Goal: Task Accomplishment & Management: Use online tool/utility

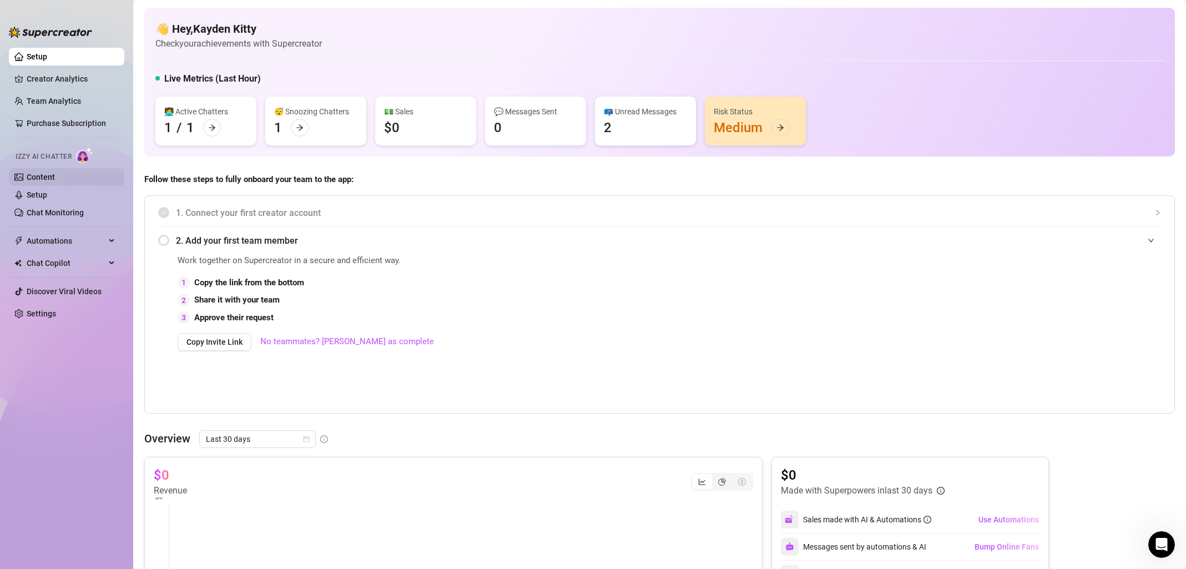
click at [31, 178] on link "Content" at bounding box center [41, 177] width 28 height 9
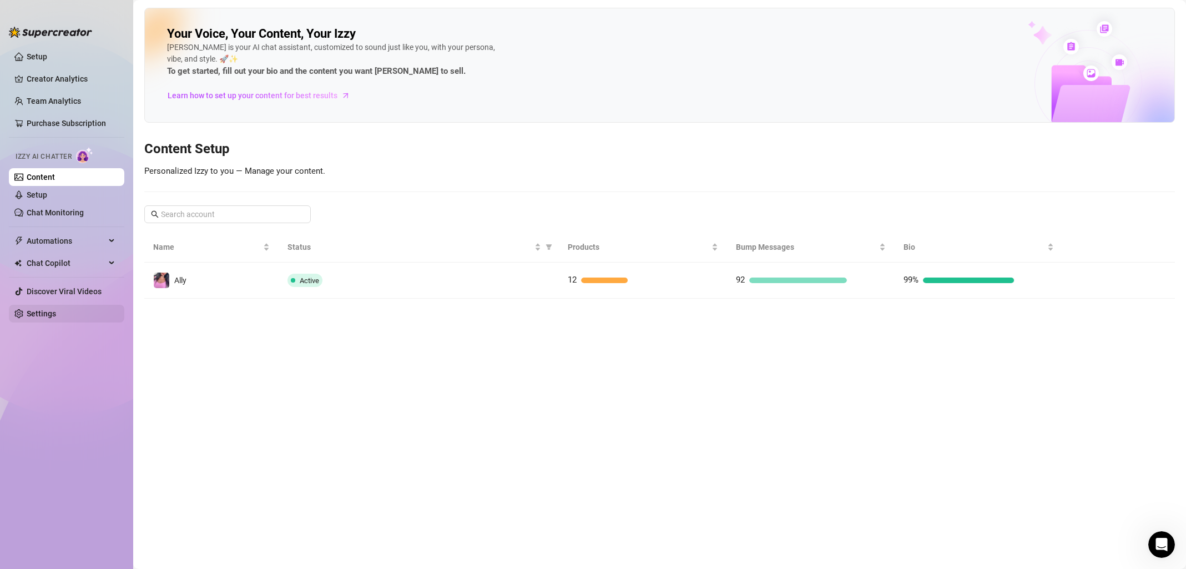
click at [47, 314] on link "Settings" at bounding box center [41, 313] width 29 height 9
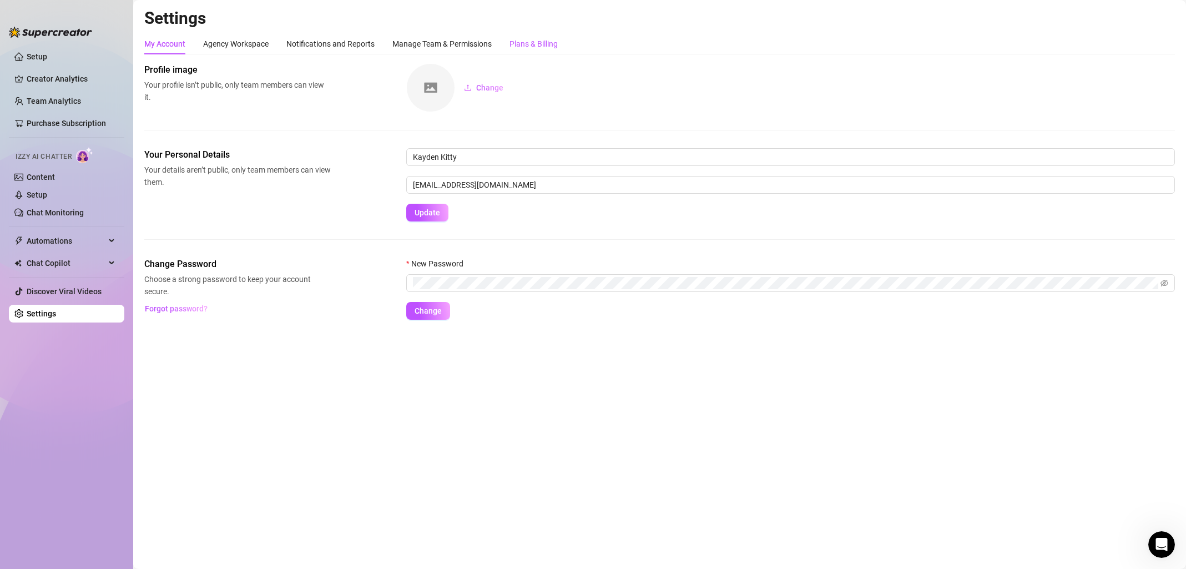
click at [553, 46] on div "Plans & Billing" at bounding box center [533, 44] width 48 height 12
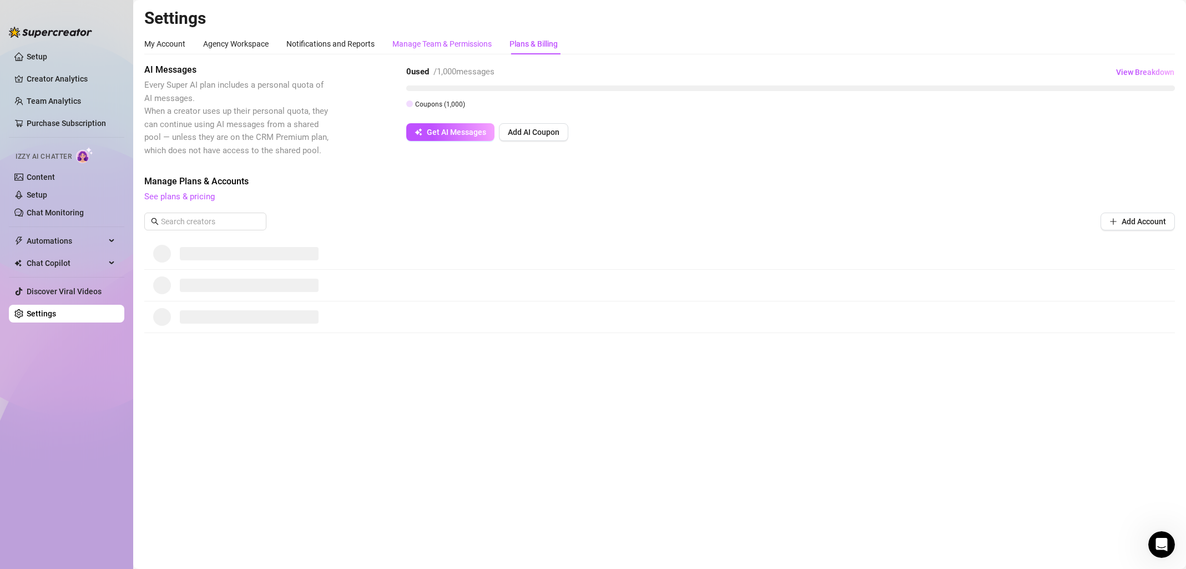
click at [476, 47] on div "Manage Team & Permissions" at bounding box center [441, 44] width 99 height 12
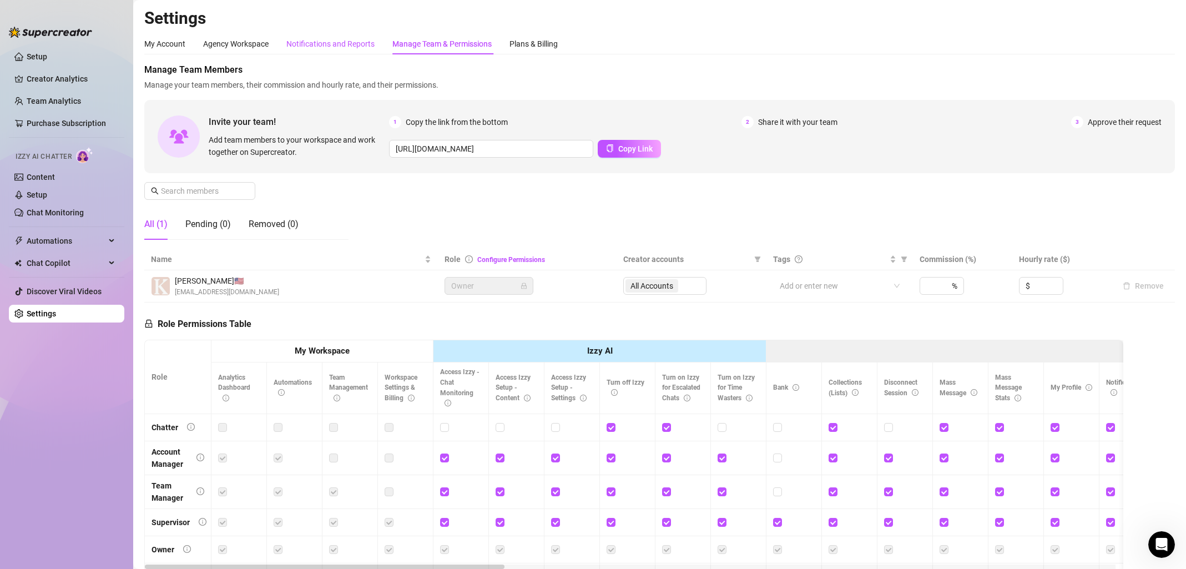
click at [354, 41] on div "Notifications and Reports" at bounding box center [330, 44] width 88 height 12
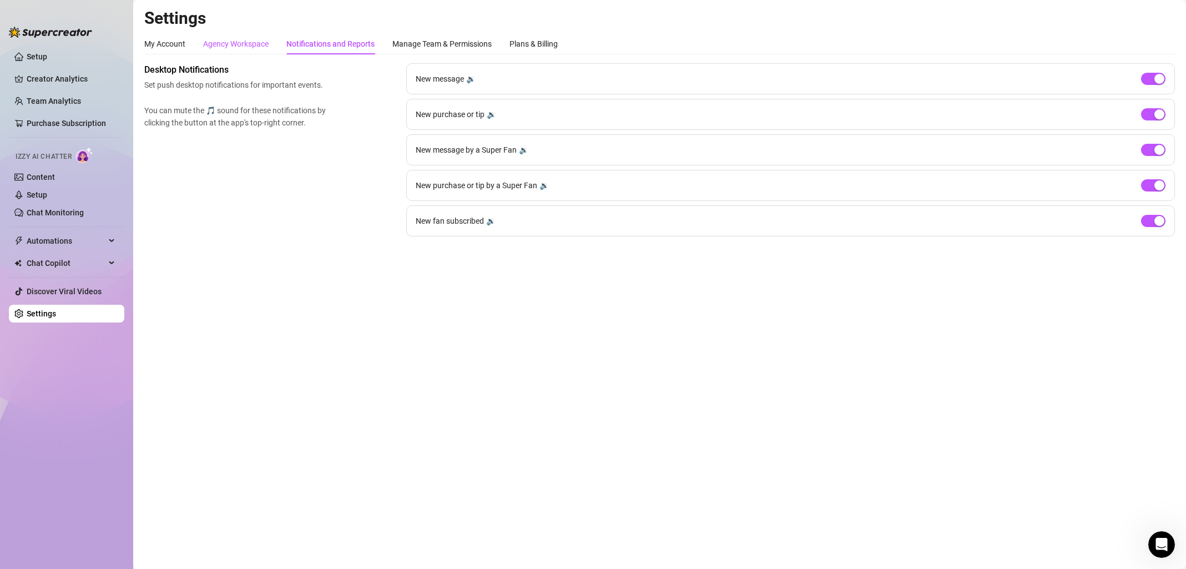
click at [255, 44] on div "Agency Workspace" at bounding box center [235, 44] width 65 height 12
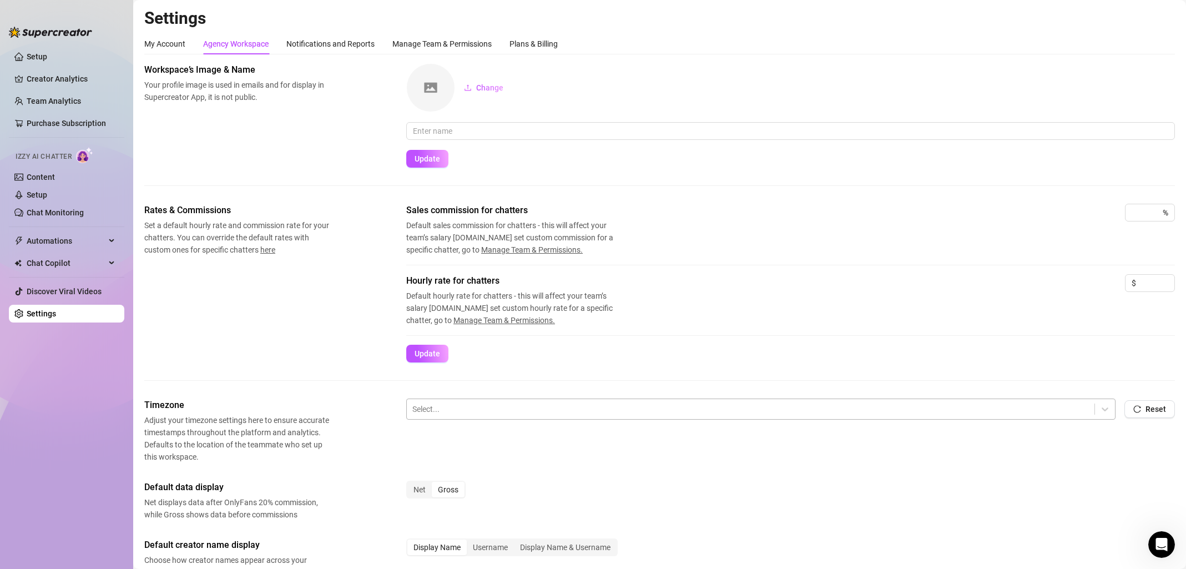
click at [626, 403] on div at bounding box center [750, 409] width 677 height 14
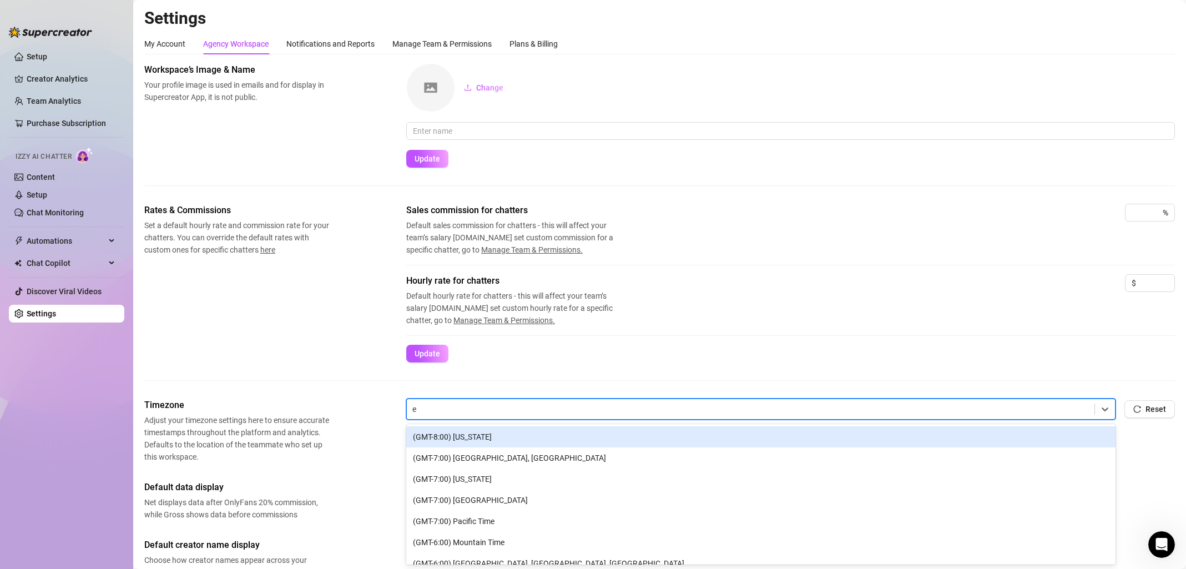
type input "ea"
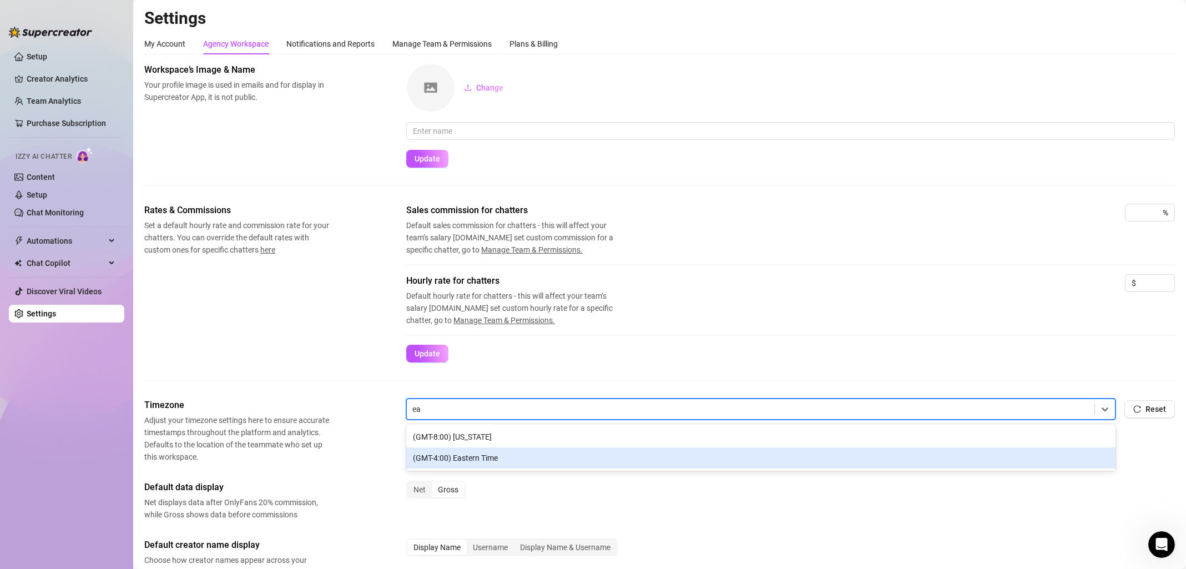
click at [651, 460] on div "(GMT-4:00) Eastern Time" at bounding box center [760, 457] width 709 height 21
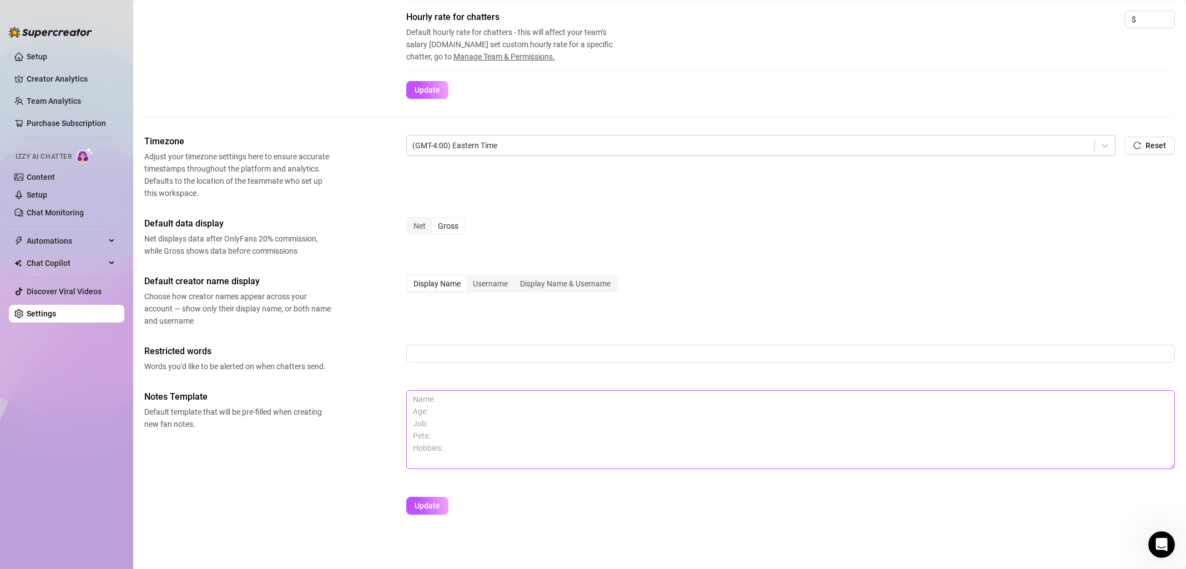
scroll to position [266, 0]
click at [436, 506] on span "Update" at bounding box center [428, 503] width 26 height 9
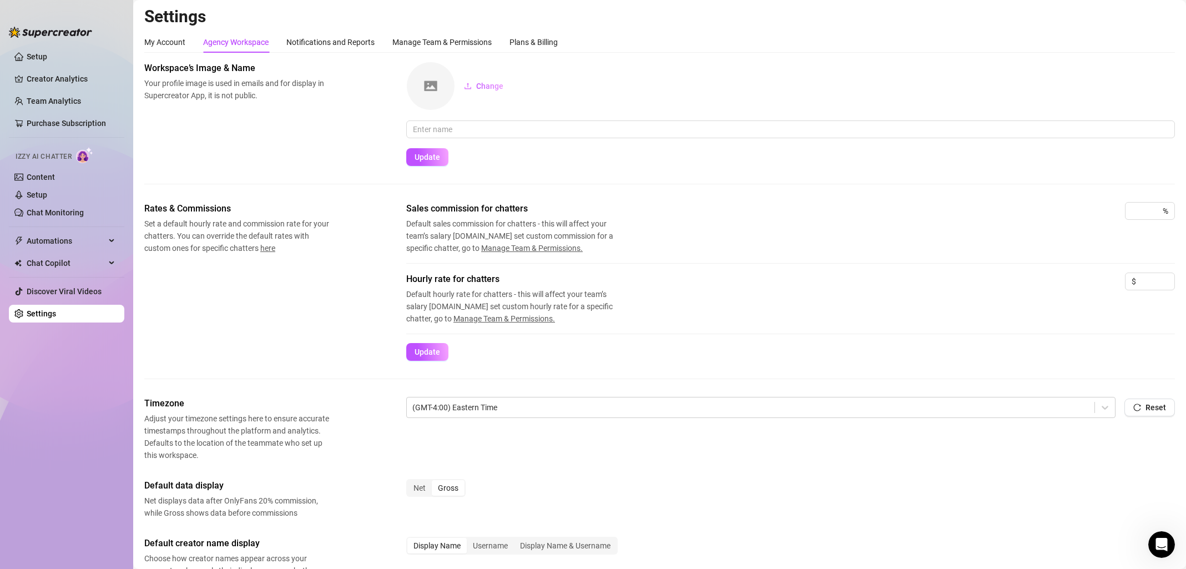
scroll to position [0, 0]
click at [165, 47] on div "My Account" at bounding box center [164, 44] width 41 height 12
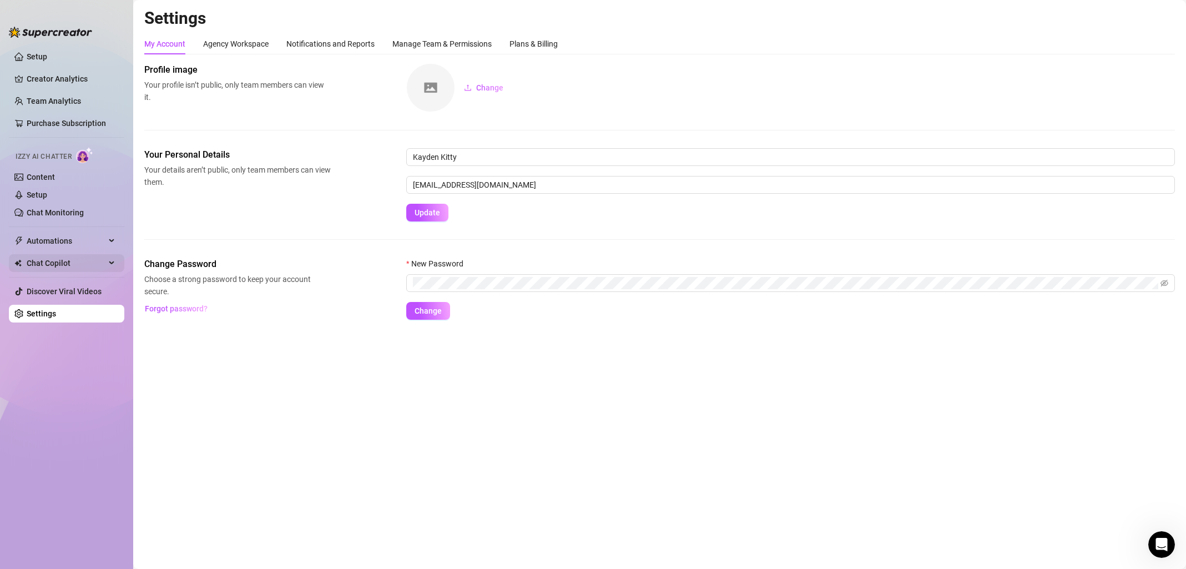
click at [108, 261] on div "Chat Copilot" at bounding box center [66, 263] width 115 height 18
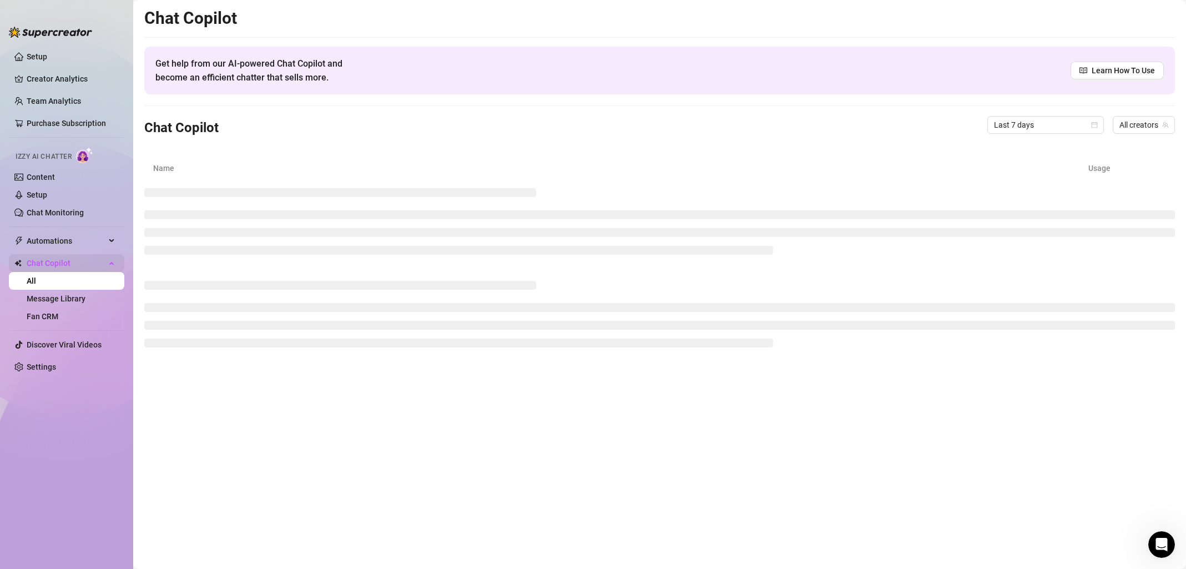
click at [108, 261] on div "Chat Copilot" at bounding box center [66, 263] width 115 height 18
click at [109, 234] on div "Automations" at bounding box center [66, 241] width 115 height 18
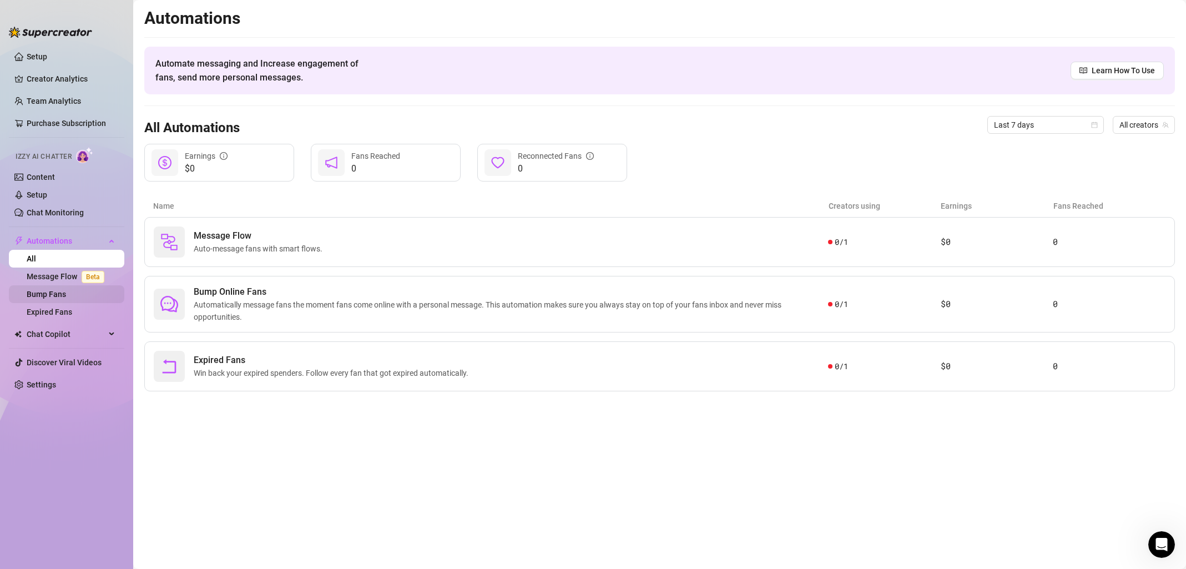
click at [51, 296] on link "Bump Fans" at bounding box center [46, 294] width 39 height 9
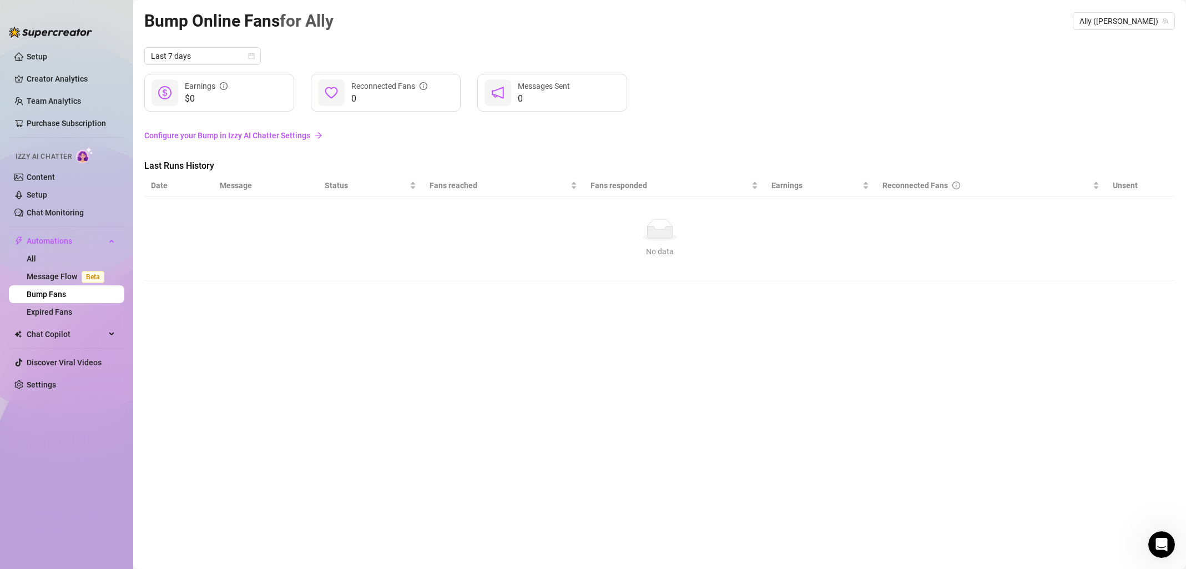
click at [290, 136] on link "Configure your Bump in Izzy AI Chatter Settings" at bounding box center [659, 135] width 1031 height 12
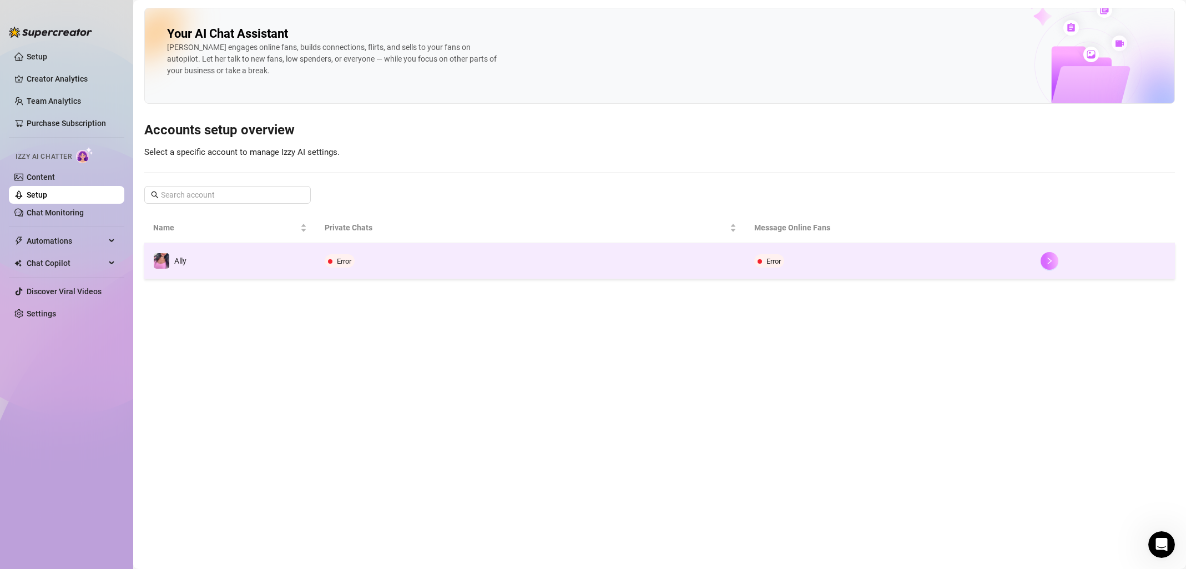
click at [1053, 261] on icon "right" at bounding box center [1050, 261] width 8 height 8
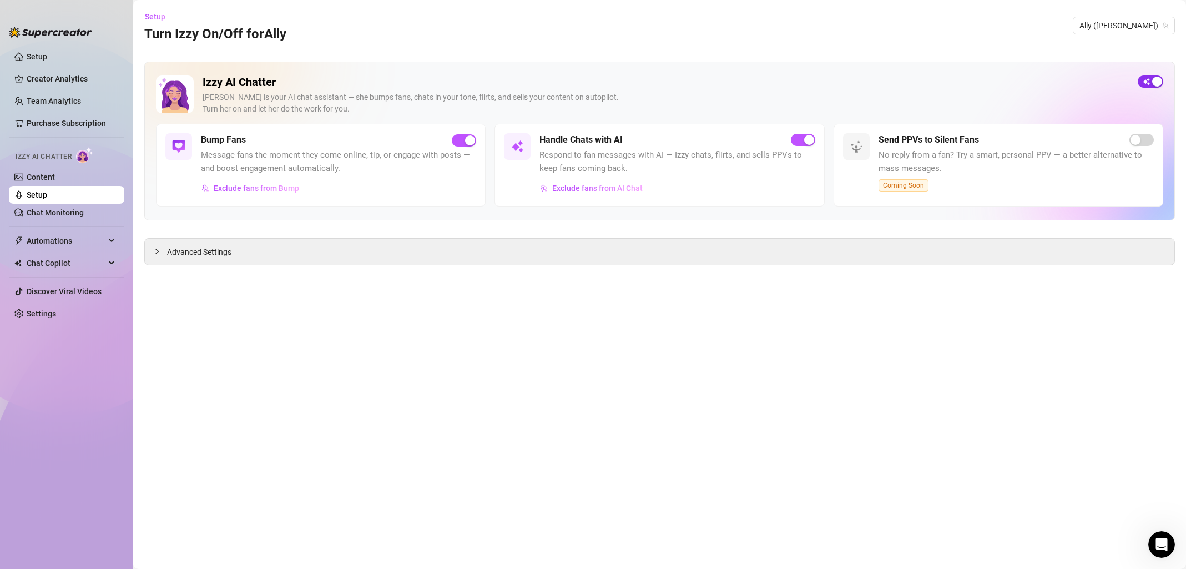
click at [1150, 78] on span "button" at bounding box center [1151, 81] width 26 height 12
click at [1146, 82] on div "button" at bounding box center [1144, 82] width 10 height 10
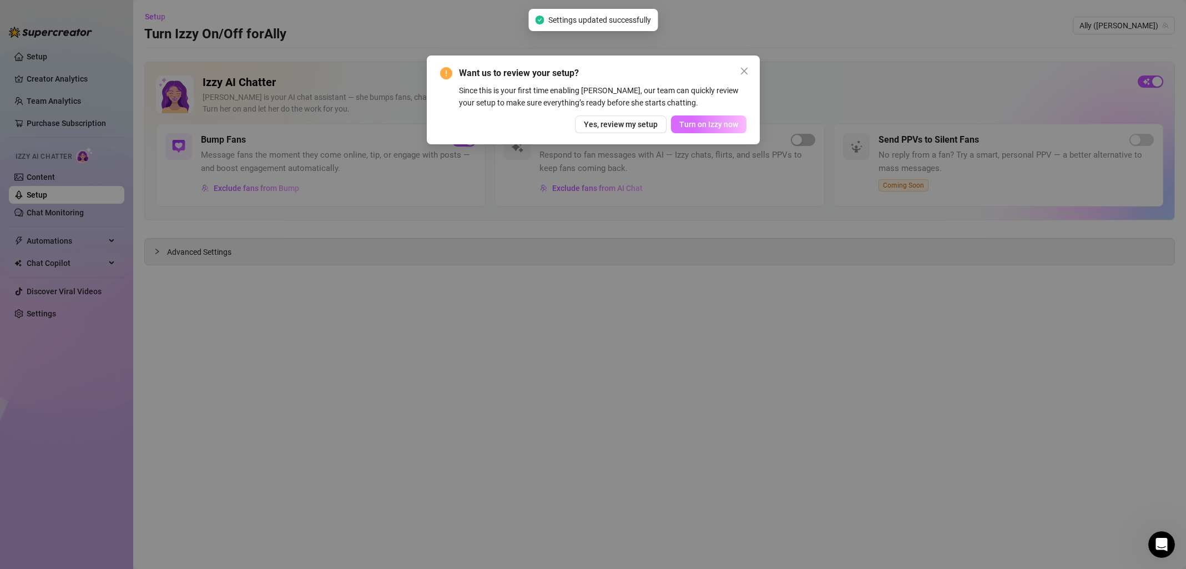
click at [695, 125] on span "Turn on Izzy now" at bounding box center [708, 124] width 59 height 9
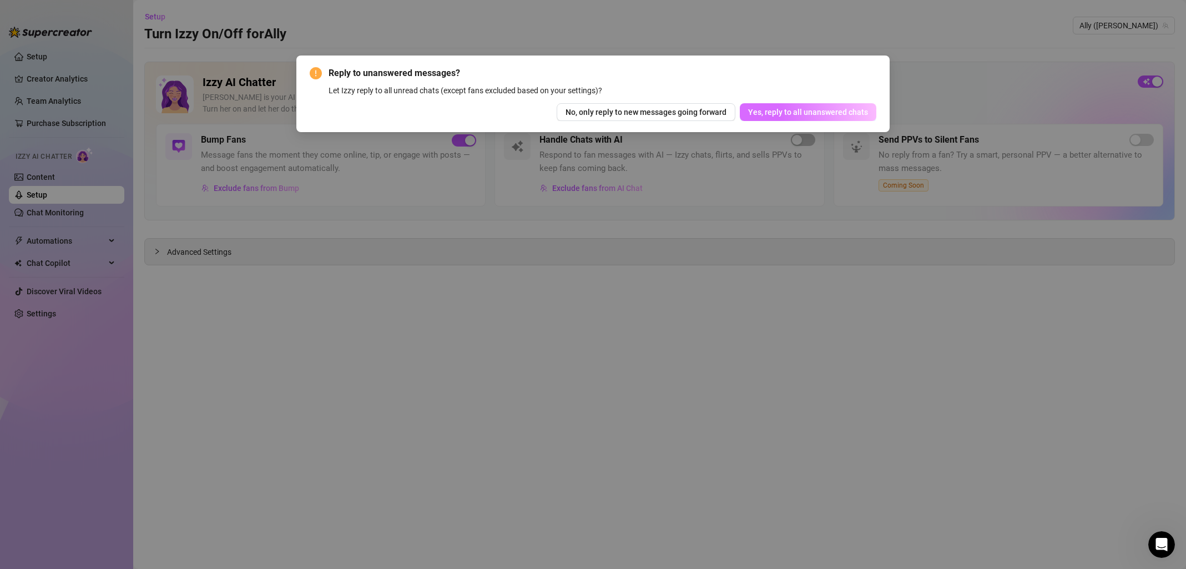
click at [800, 117] on button "Yes, reply to all unanswered chats" at bounding box center [808, 112] width 137 height 18
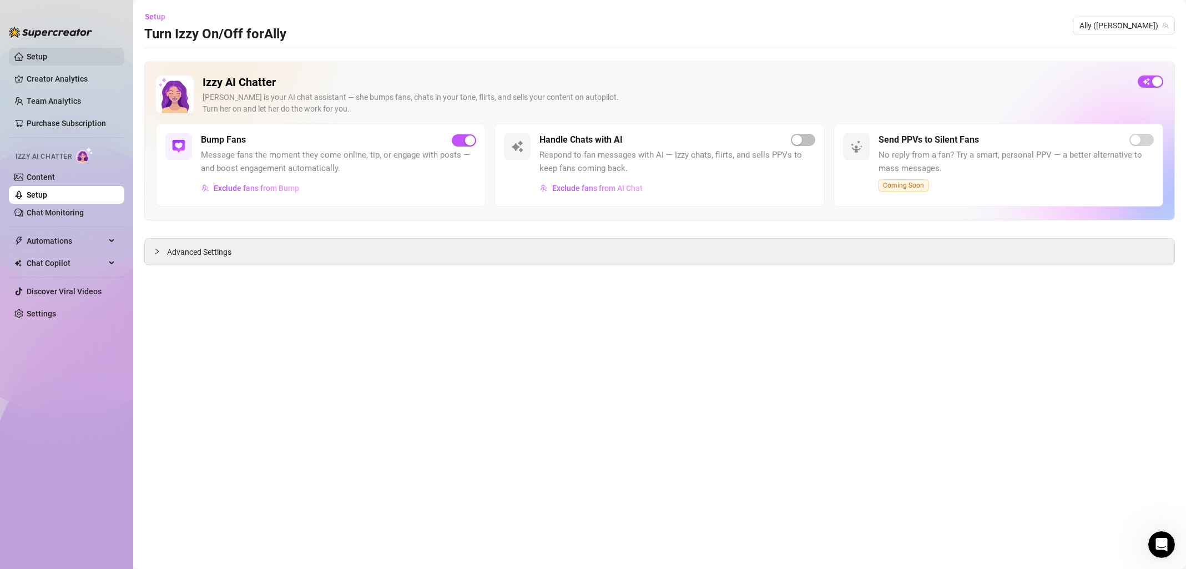
click at [28, 55] on link "Setup" at bounding box center [37, 56] width 21 height 9
